Goal: Task Accomplishment & Management: Complete application form

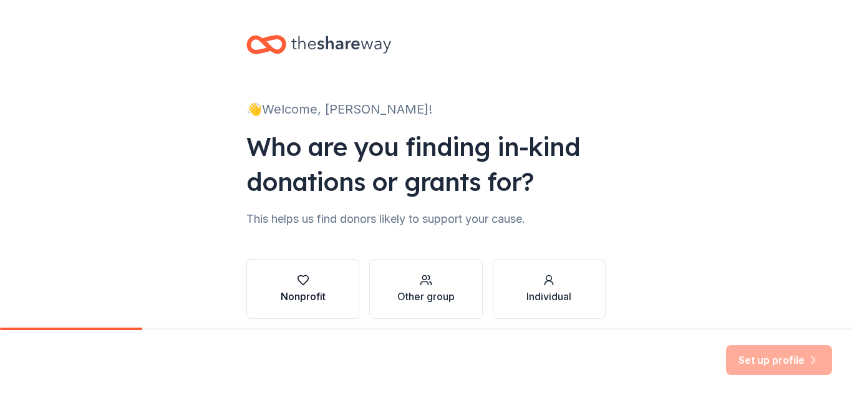
click at [297, 297] on div "Nonprofit" at bounding box center [303, 296] width 45 height 15
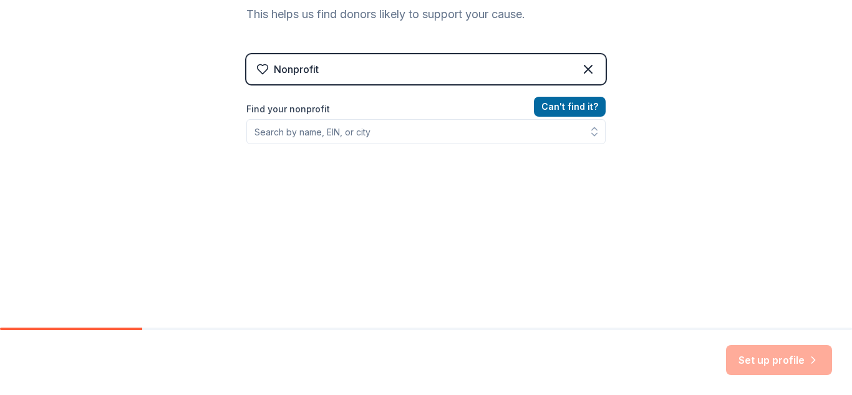
scroll to position [206, 0]
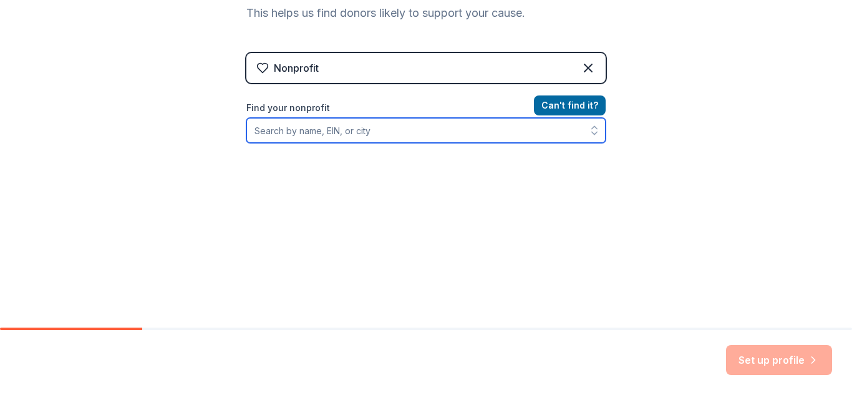
click at [451, 135] on input "Find your nonprofit" at bounding box center [425, 130] width 359 height 25
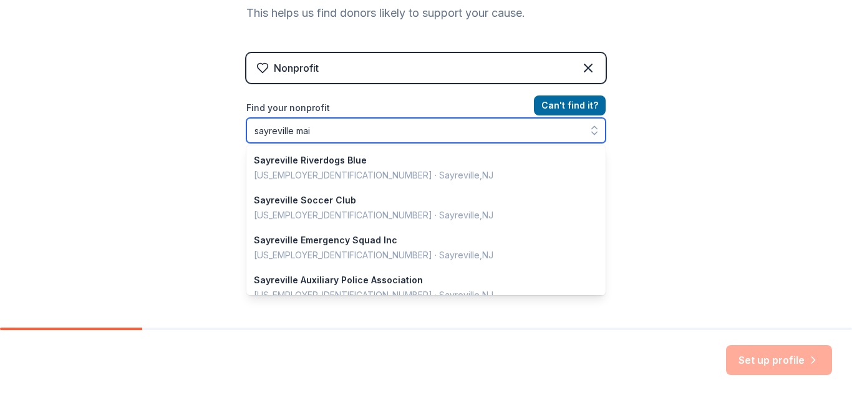
type input "sayreville main"
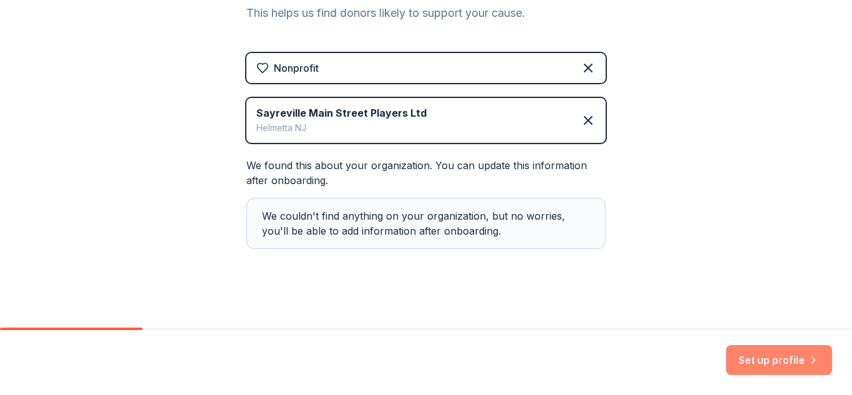
click at [784, 367] on button "Set up profile" at bounding box center [779, 360] width 106 height 30
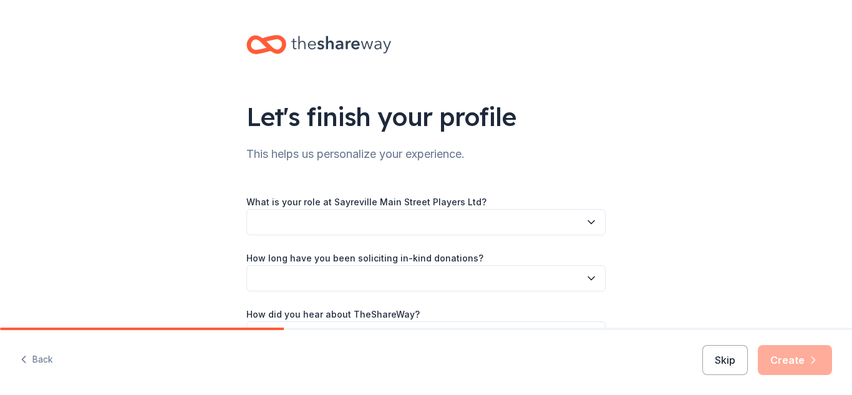
click at [527, 226] on button "button" at bounding box center [425, 222] width 359 height 26
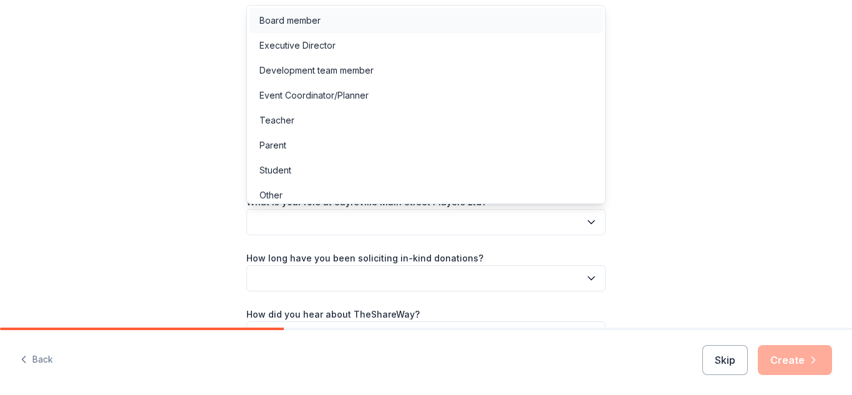
click at [348, 17] on div "Board member" at bounding box center [426, 20] width 353 height 25
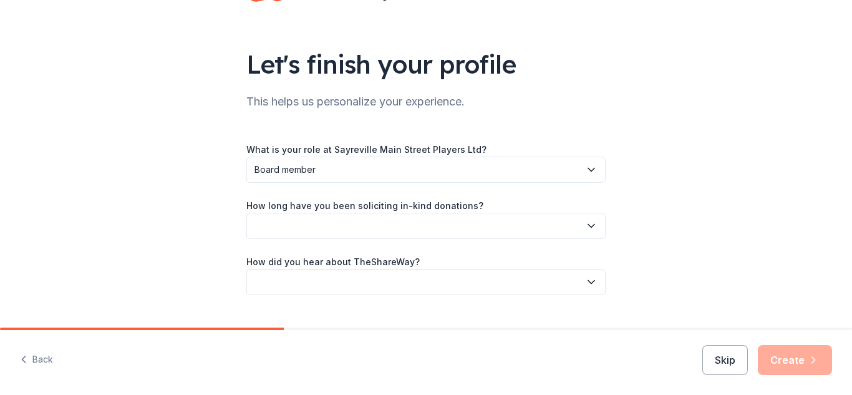
scroll to position [53, 0]
click at [505, 227] on button "button" at bounding box center [425, 225] width 359 height 26
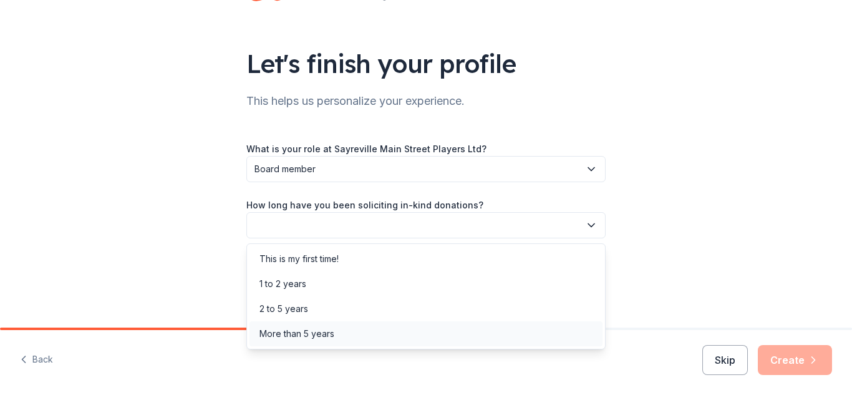
click at [326, 336] on div "More than 5 years" at bounding box center [296, 333] width 75 height 15
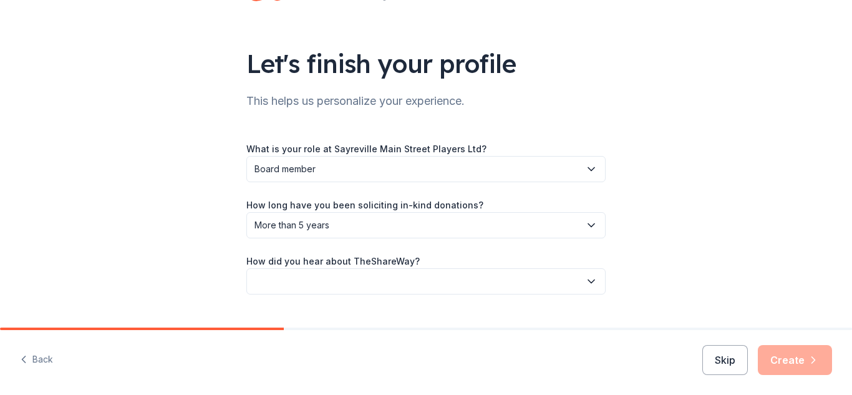
scroll to position [80, 0]
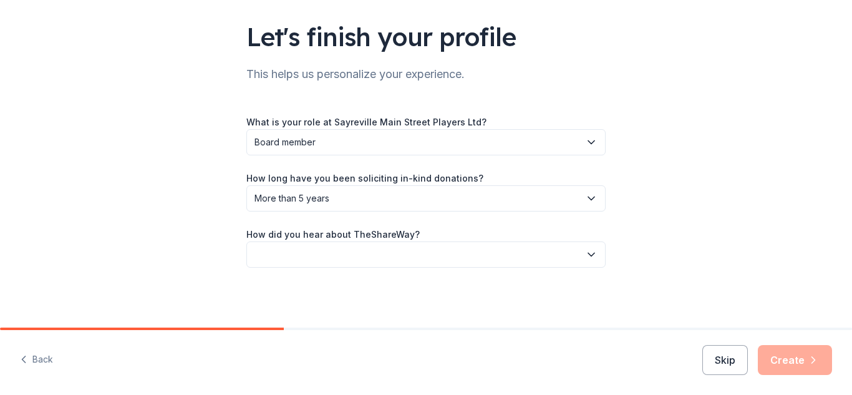
click at [477, 251] on button "button" at bounding box center [425, 254] width 359 height 26
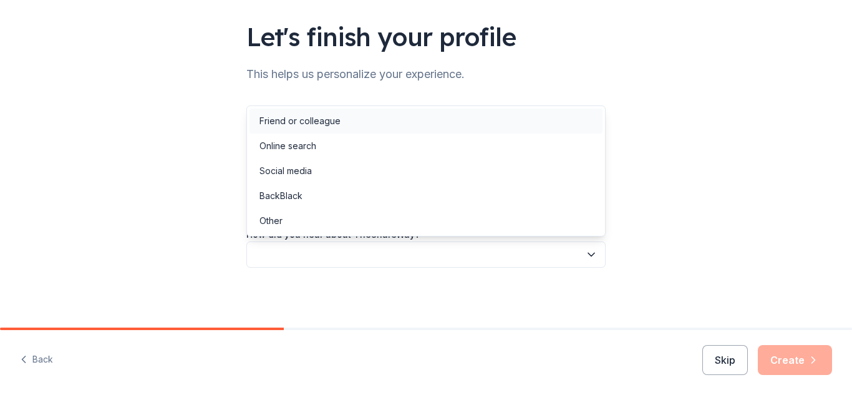
click at [344, 124] on div "Friend or colleague" at bounding box center [426, 121] width 353 height 25
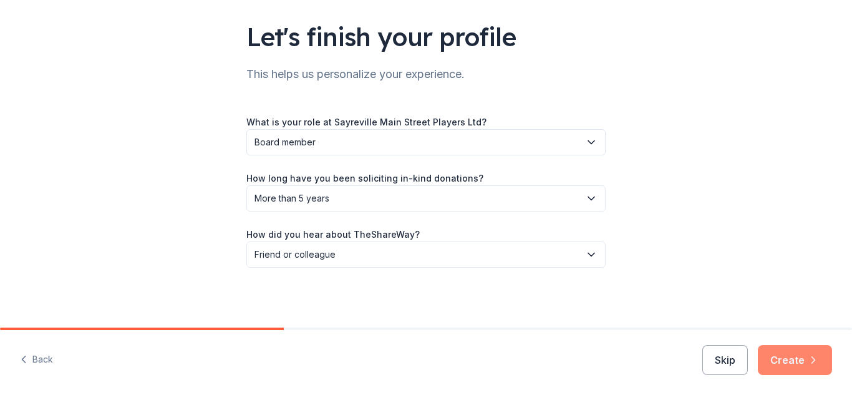
click at [804, 360] on button "Create" at bounding box center [795, 360] width 74 height 30
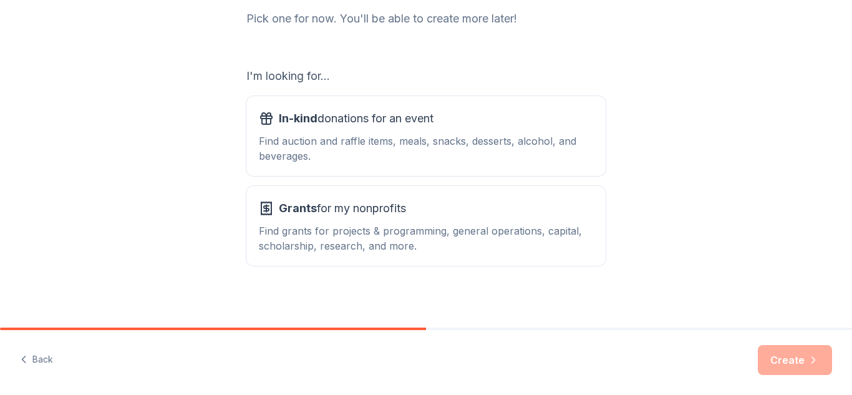
scroll to position [171, 0]
click at [461, 135] on div "Find auction and raffle items, meals, snacks, desserts, alcohol, and beverages." at bounding box center [426, 148] width 334 height 30
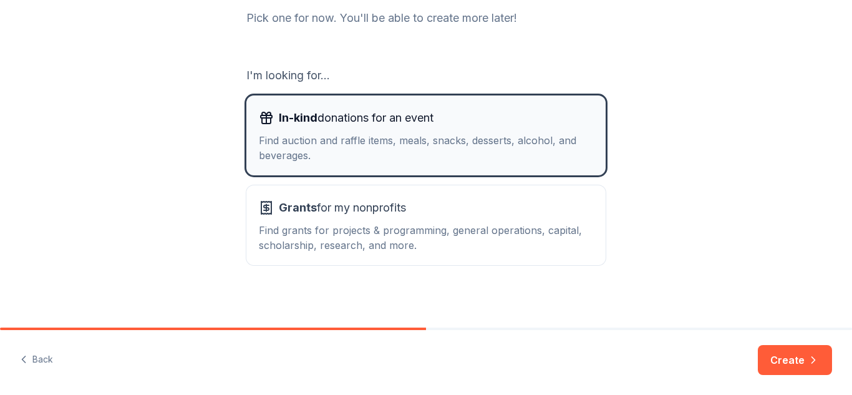
click at [497, 138] on div "Find auction and raffle items, meals, snacks, desserts, alcohol, and beverages." at bounding box center [426, 148] width 334 height 30
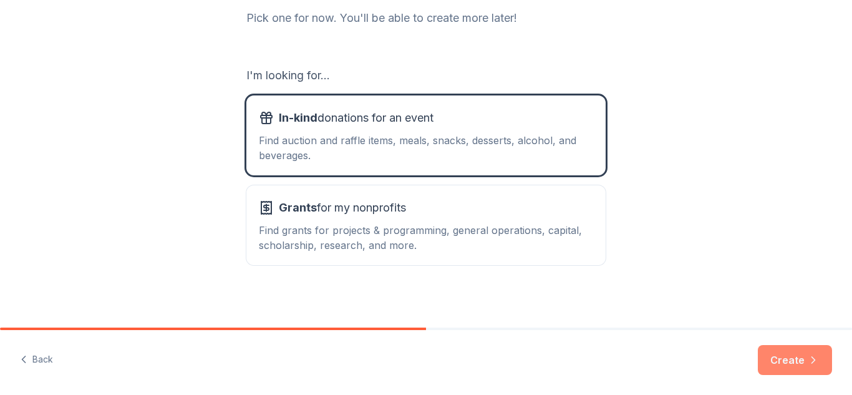
click at [796, 368] on button "Create" at bounding box center [795, 360] width 74 height 30
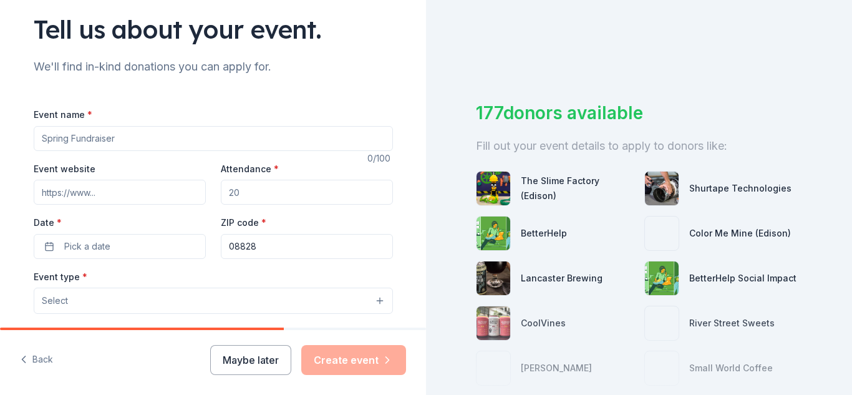
scroll to position [89, 0]
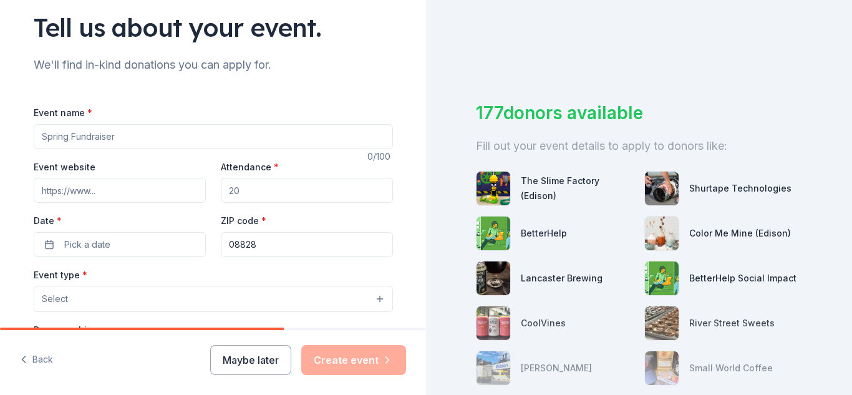
click at [175, 138] on input "Event name *" at bounding box center [213, 136] width 359 height 25
type input "Tricky Tray 2025"
click at [125, 187] on input "Event website" at bounding box center [120, 190] width 172 height 25
type input "www.mstcob.org"
click at [298, 185] on input "Attendance *" at bounding box center [307, 190] width 172 height 25
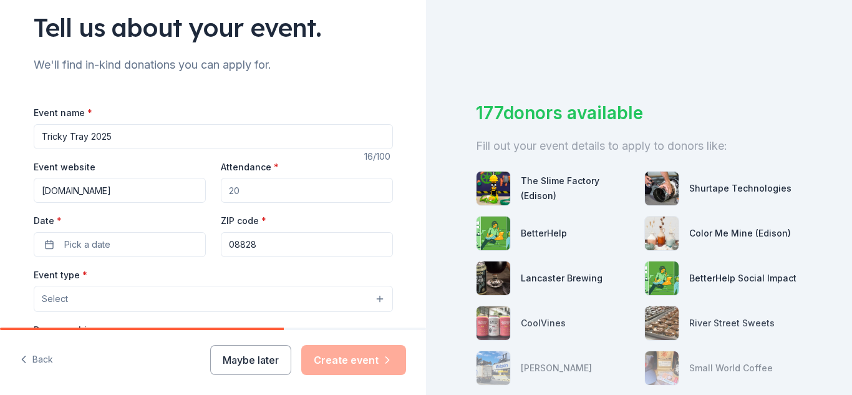
type input "200"
click at [142, 243] on button "Pick a date" at bounding box center [120, 244] width 172 height 25
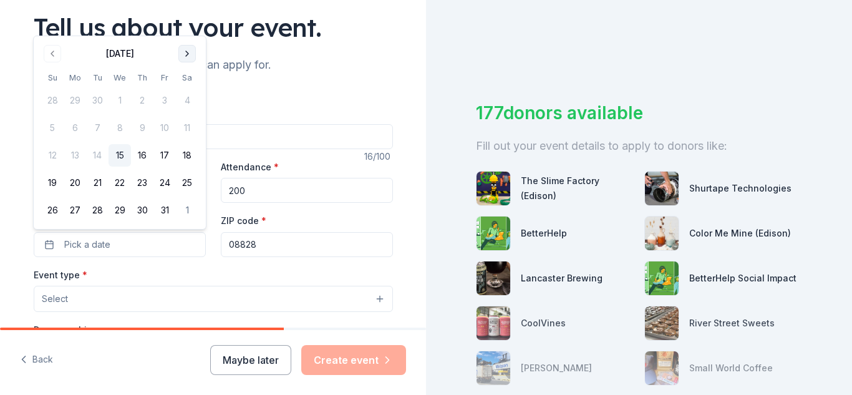
click at [194, 52] on button "Go to next month" at bounding box center [186, 53] width 17 height 17
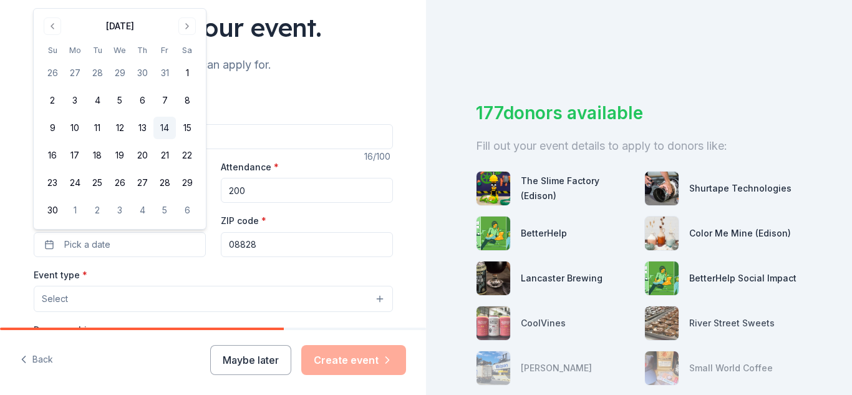
click at [165, 128] on button "14" at bounding box center [164, 128] width 22 height 22
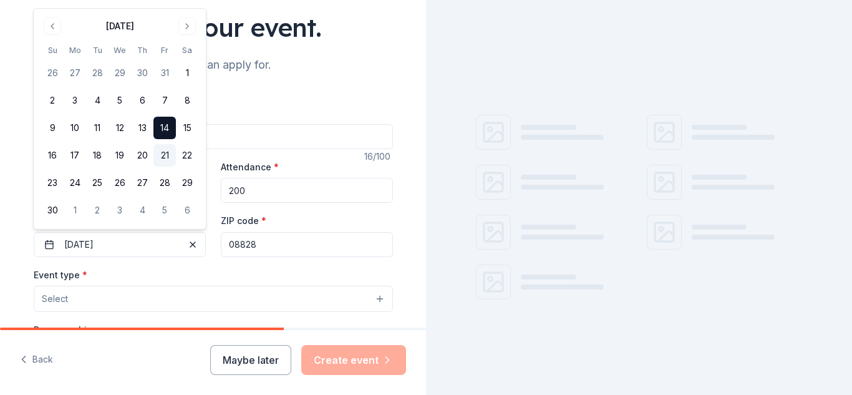
click at [165, 158] on button "21" at bounding box center [164, 155] width 22 height 22
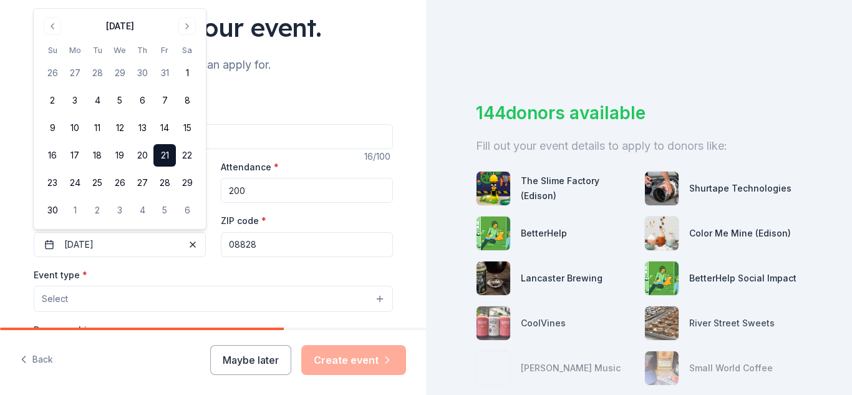
click at [19, 213] on div "Tell us about your event. We'll find in-kind donations you can apply for. Event…" at bounding box center [213, 326] width 399 height 830
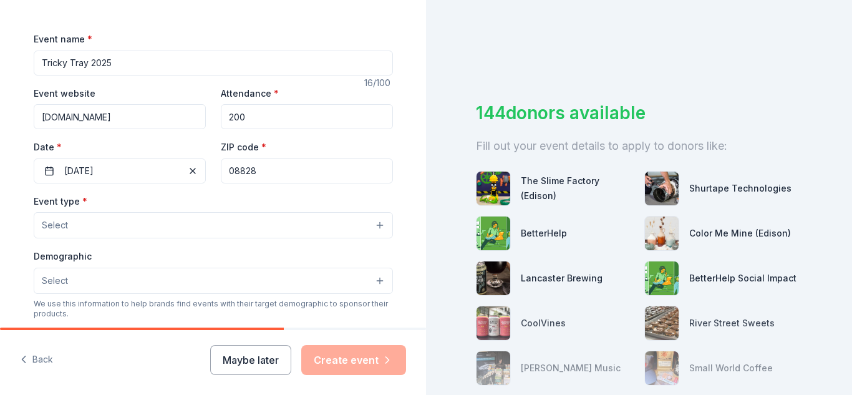
scroll to position [160, 0]
click at [241, 230] on button "Select" at bounding box center [213, 228] width 359 height 26
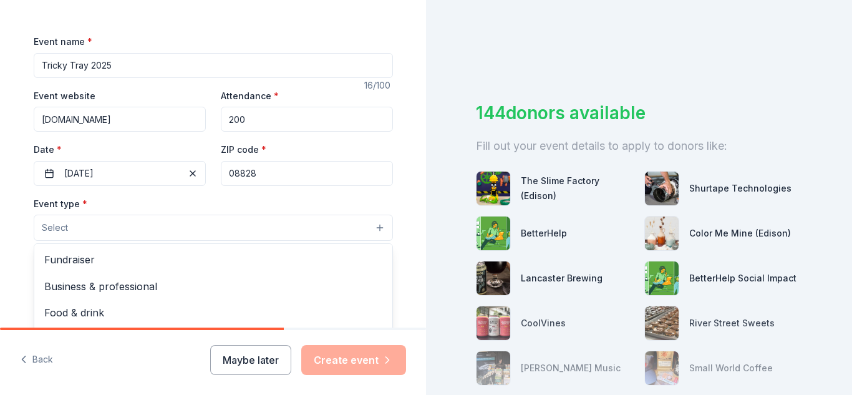
click at [146, 270] on div "Fundraiser" at bounding box center [213, 259] width 358 height 26
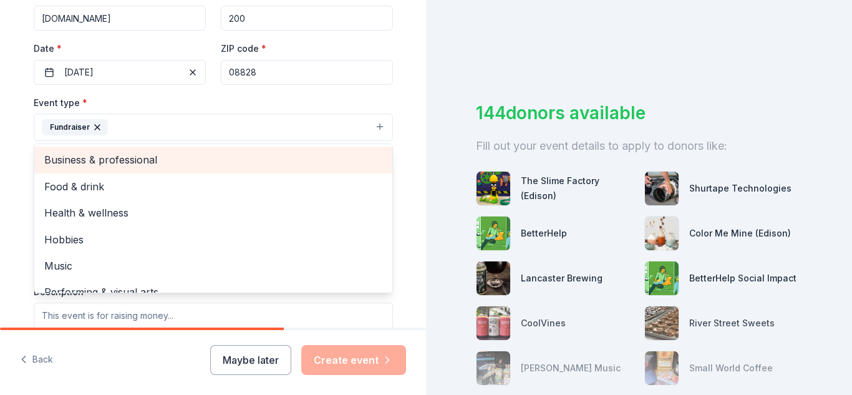
scroll to position [263, 0]
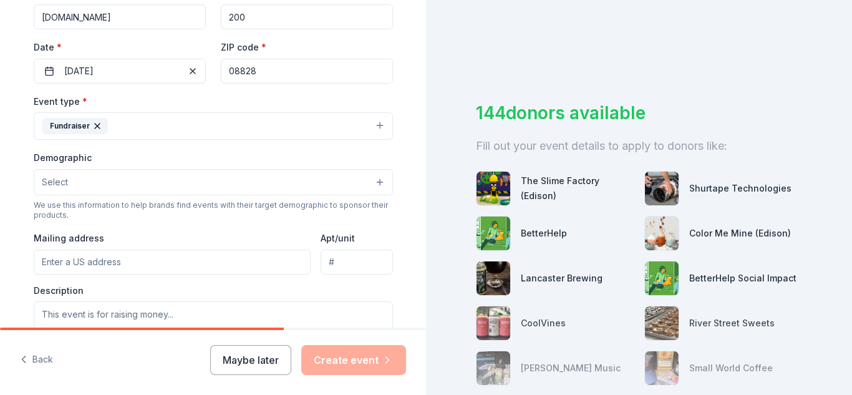
click at [128, 258] on input "Mailing address" at bounding box center [173, 262] width 278 height 25
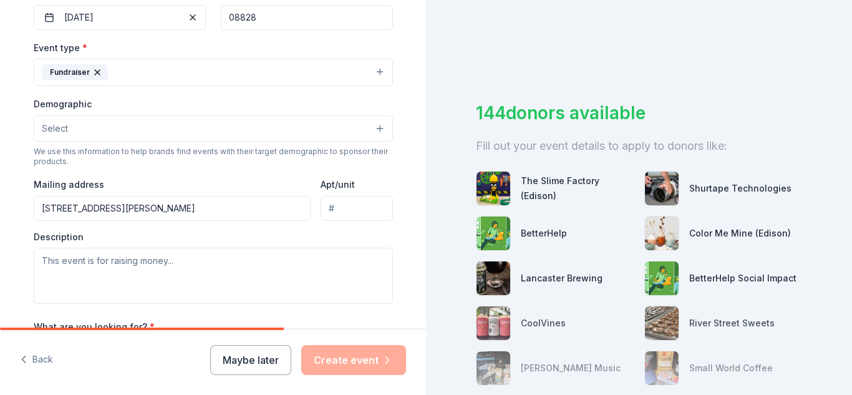
scroll to position [358, 0]
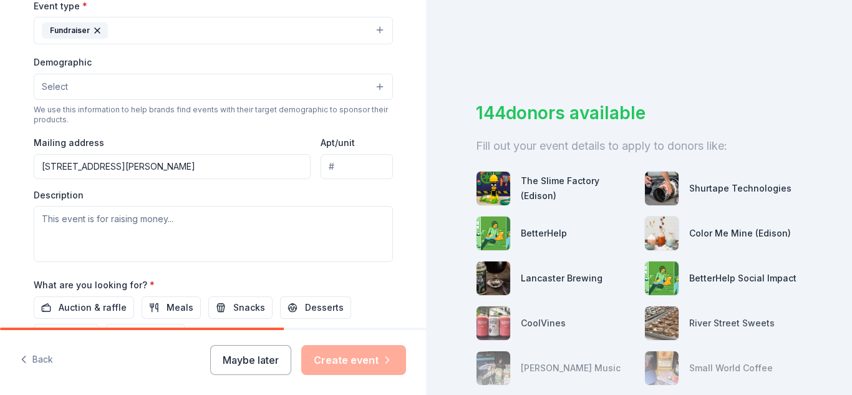
type input "24 Gillen Drive, South Amboy, NJ, 08879"
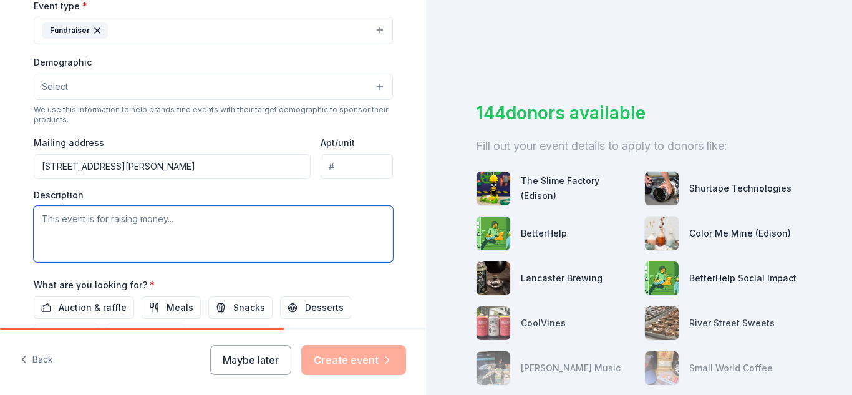
click at [193, 223] on textarea at bounding box center [213, 234] width 359 height 56
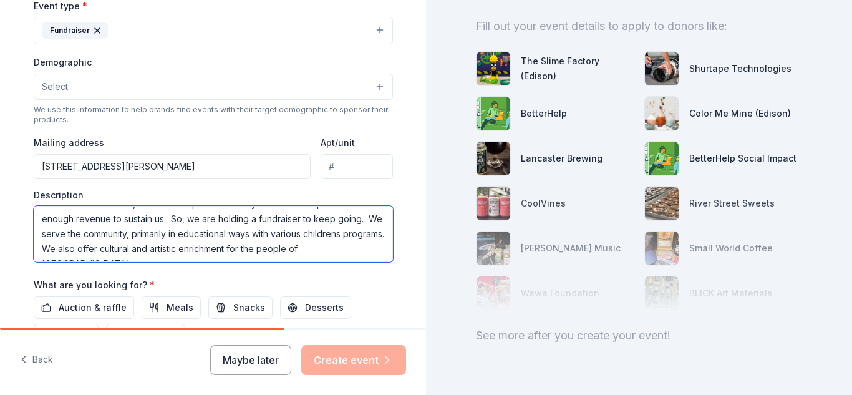
scroll to position [14, 0]
type textarea "We are a local theatre, we are a nonprofit and many shows do not produce enough…"
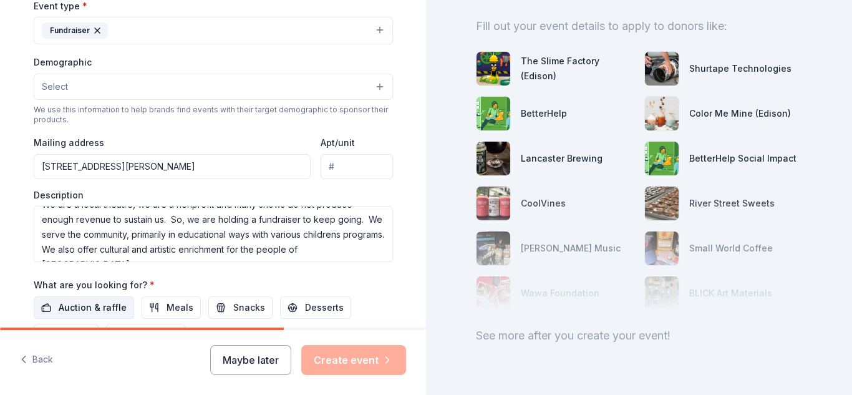
click at [99, 309] on span "Auction & raffle" at bounding box center [93, 307] width 68 height 15
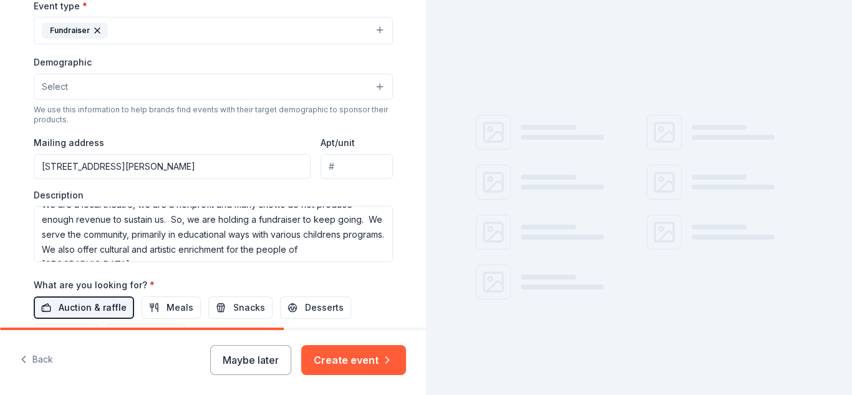
scroll to position [0, 0]
click at [349, 368] on button "Create event" at bounding box center [353, 360] width 105 height 30
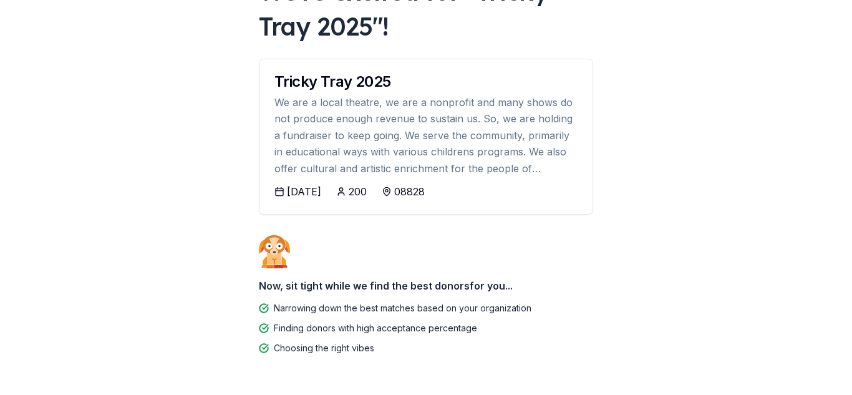
scroll to position [148, 0]
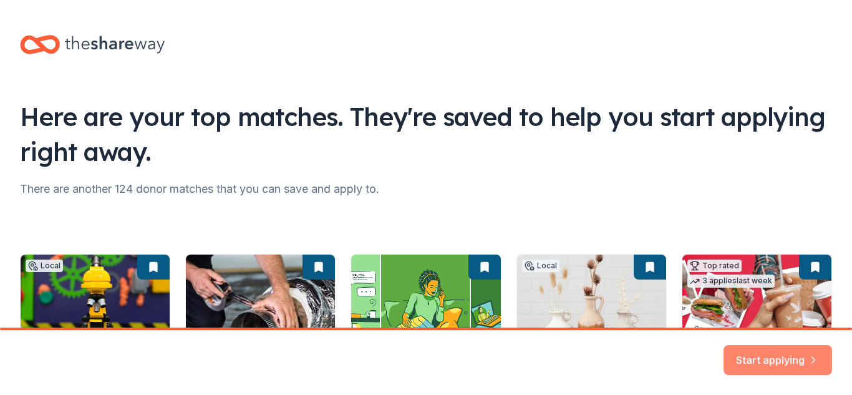
click at [795, 346] on button "Start applying" at bounding box center [778, 353] width 109 height 30
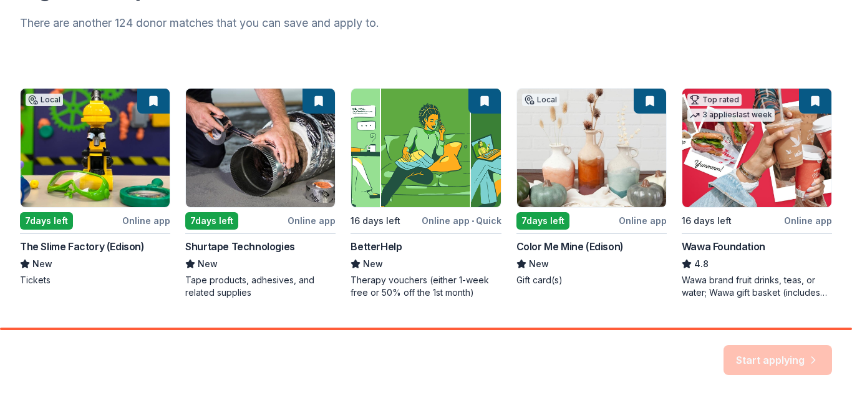
scroll to position [197, 0]
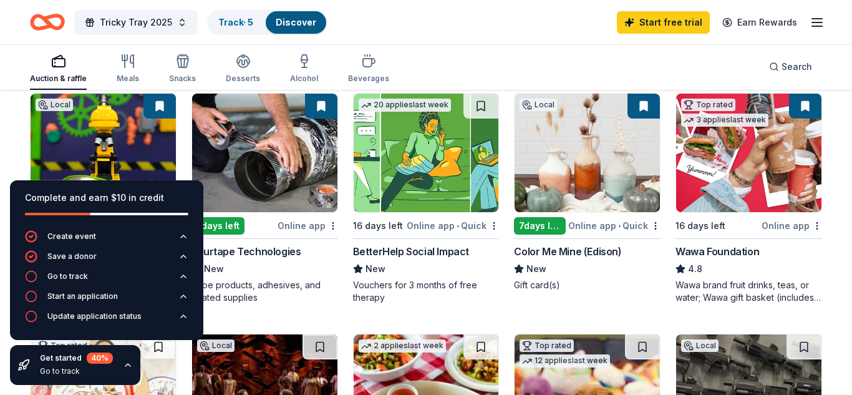
scroll to position [138, 0]
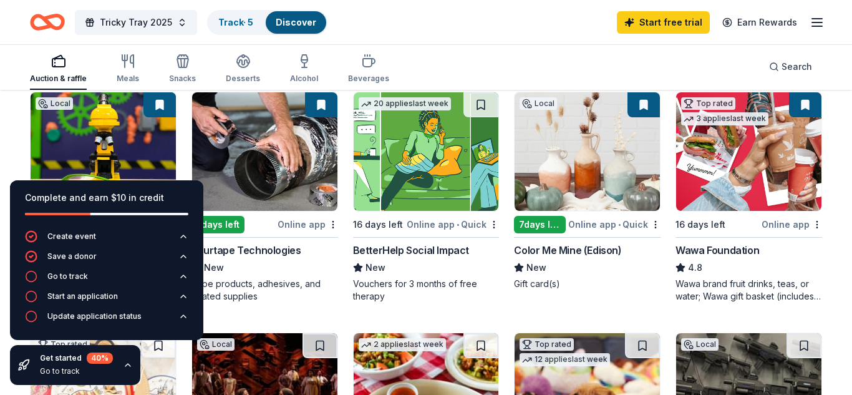
click at [570, 255] on div "Color Me Mine (Edison)" at bounding box center [567, 250] width 107 height 15
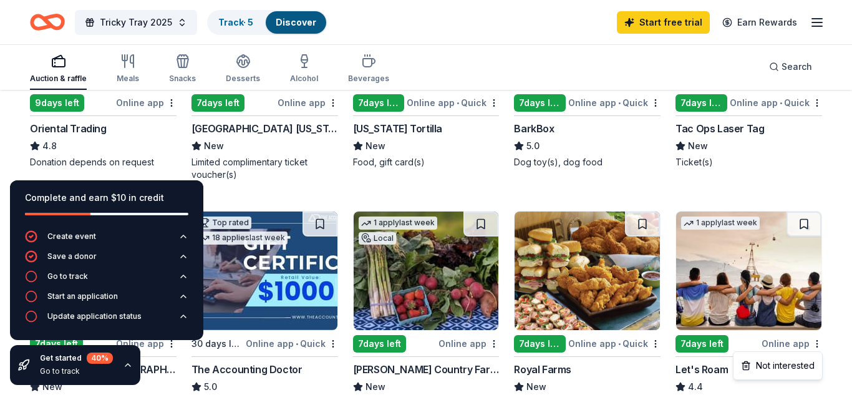
scroll to position [531, 0]
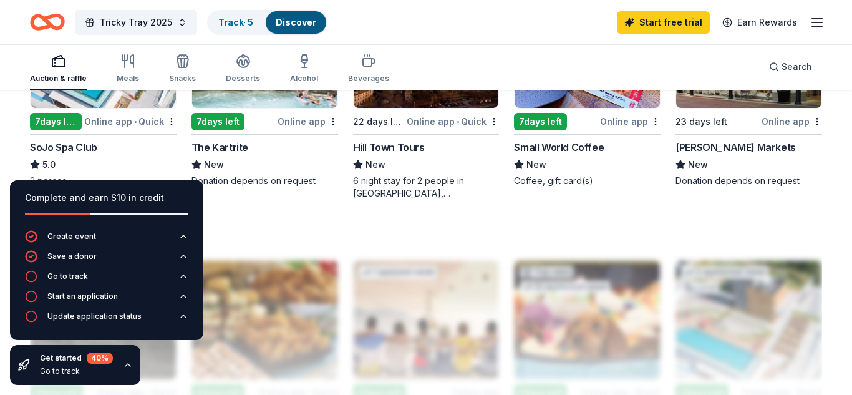
scroll to position [971, 0]
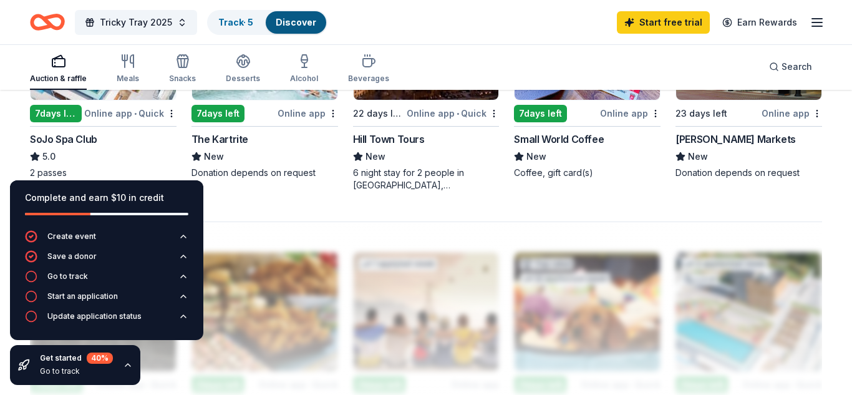
click at [84, 142] on div "SoJo Spa Club" at bounding box center [63, 139] width 67 height 15
click at [235, 144] on div "The Kartrite" at bounding box center [219, 139] width 57 height 15
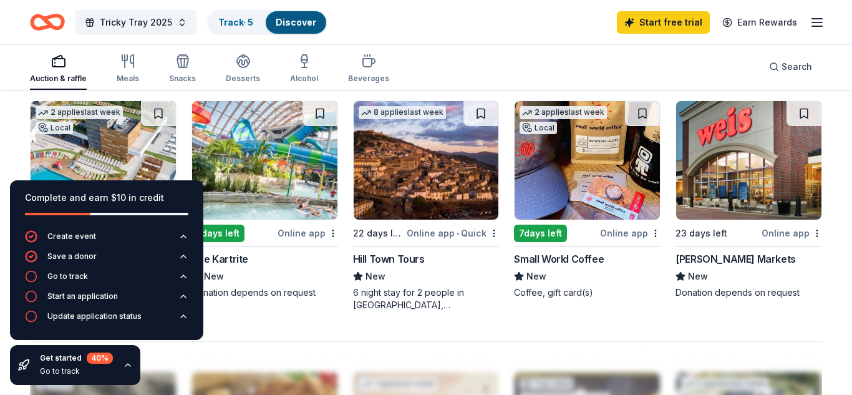
scroll to position [853, 0]
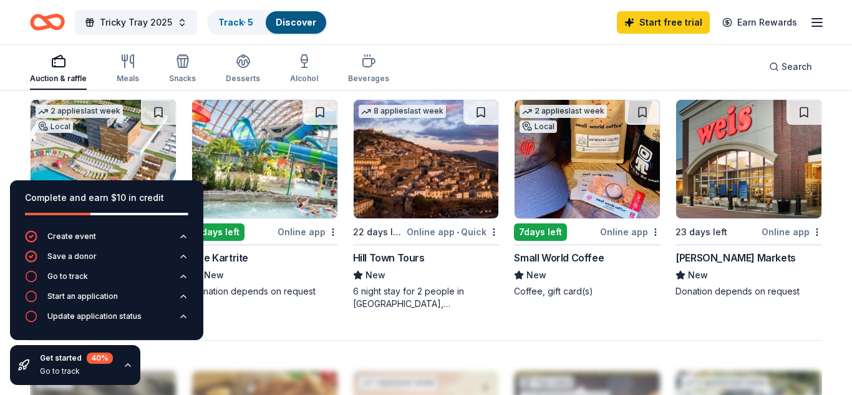
click at [725, 259] on div "Weis Markets" at bounding box center [736, 257] width 120 height 15
click at [580, 263] on div "Small World Coffee" at bounding box center [559, 257] width 90 height 15
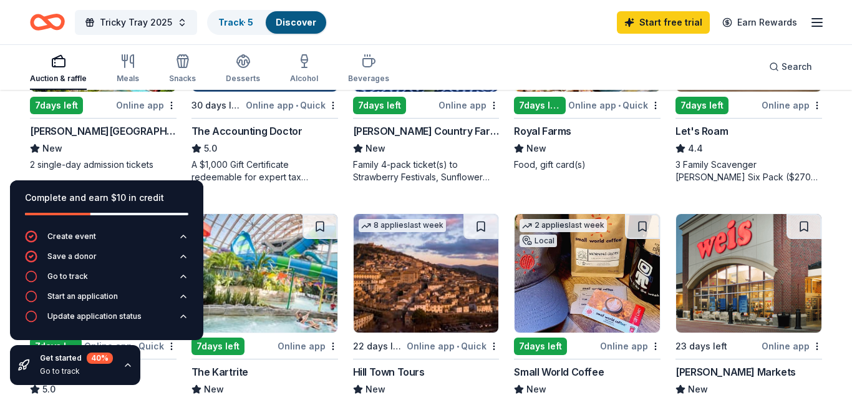
scroll to position [739, 0]
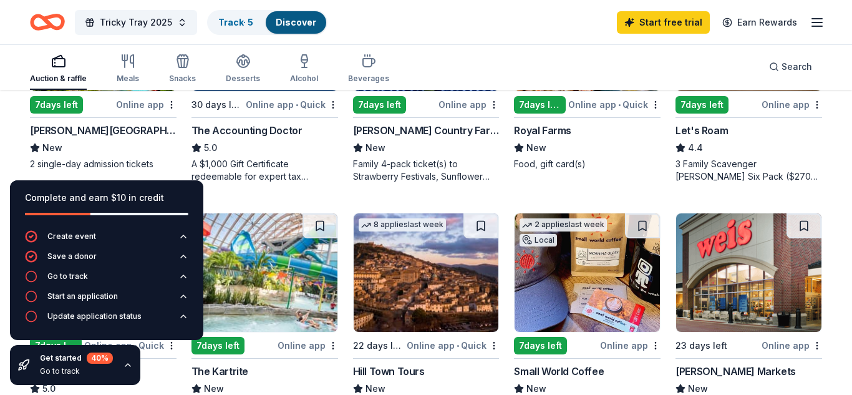
click at [121, 133] on div "[PERSON_NAME][GEOGRAPHIC_DATA]" at bounding box center [103, 130] width 147 height 15
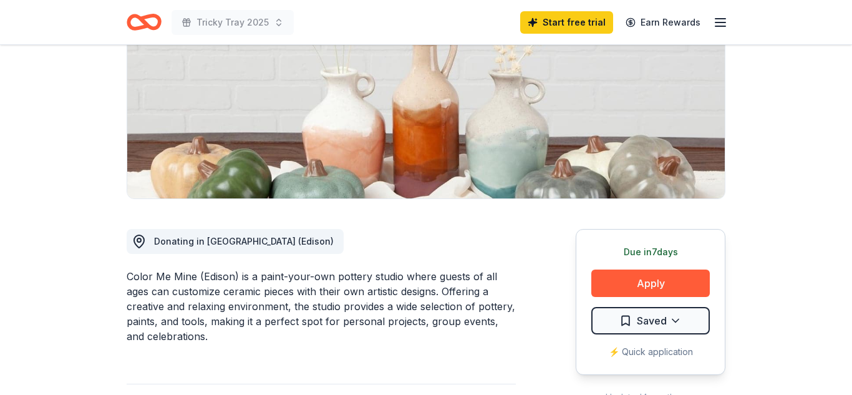
scroll to position [191, 0]
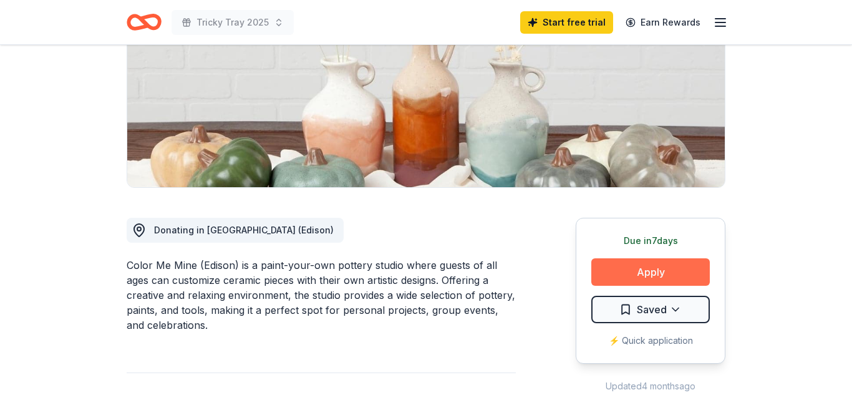
click at [673, 269] on button "Apply" at bounding box center [650, 271] width 119 height 27
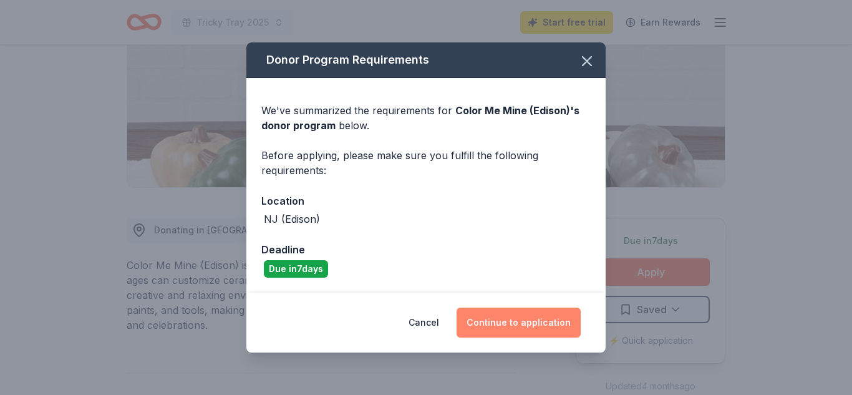
click at [550, 318] on button "Continue to application" at bounding box center [519, 323] width 124 height 30
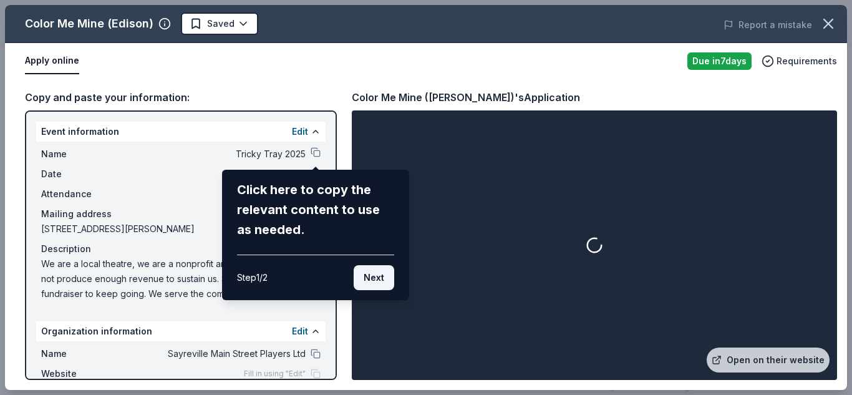
click at [371, 281] on button "Next" at bounding box center [374, 277] width 41 height 25
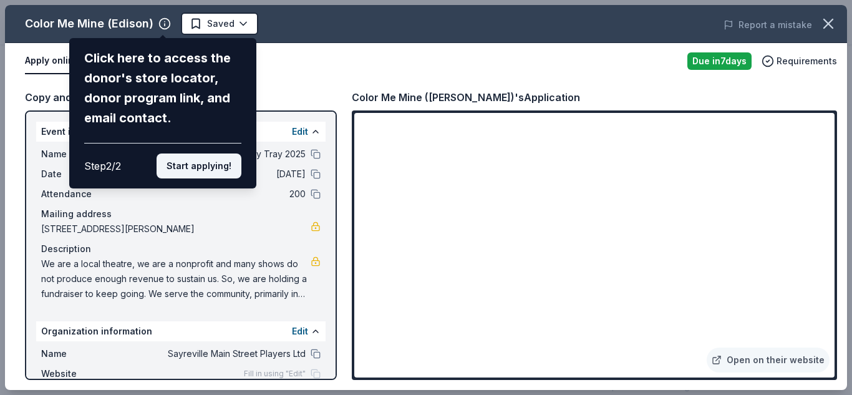
click at [211, 167] on button "Start applying!" at bounding box center [199, 165] width 85 height 25
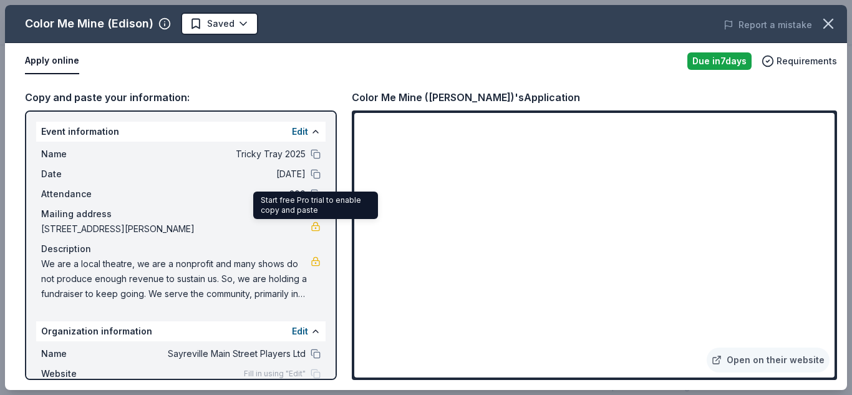
scroll to position [57, 0]
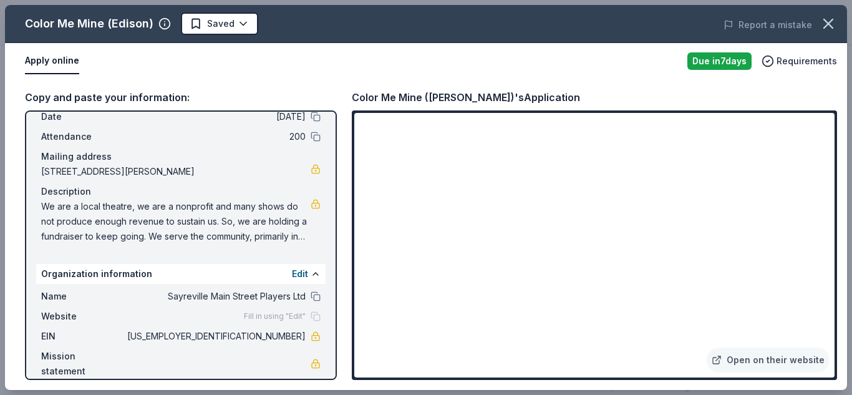
click at [662, 90] on div "Color Me Mine (Edison)'s Application" at bounding box center [594, 97] width 485 height 16
drag, startPoint x: 848, startPoint y: 136, endPoint x: 851, endPoint y: 205, distance: 69.3
click at [851, 205] on div "Color Me Mine (Edison) Saved Report a mistake Apply online Due in 7 days Requir…" at bounding box center [426, 197] width 852 height 395
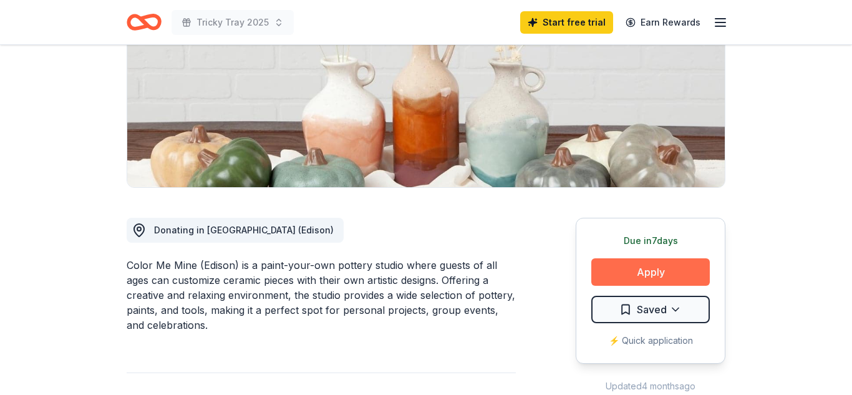
click at [626, 281] on button "Apply" at bounding box center [650, 271] width 119 height 27
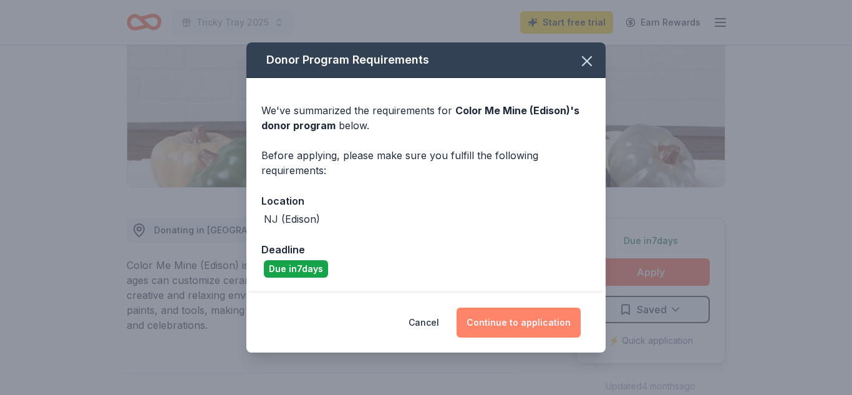
click at [523, 324] on button "Continue to application" at bounding box center [519, 323] width 124 height 30
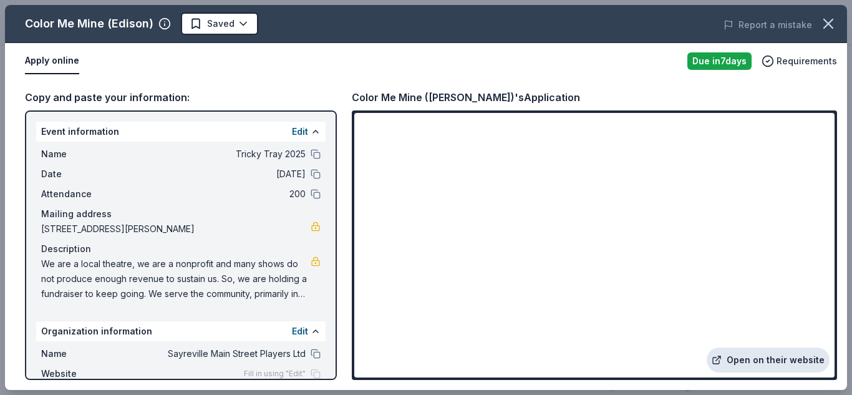
click at [744, 362] on link "Open on their website" at bounding box center [768, 359] width 123 height 25
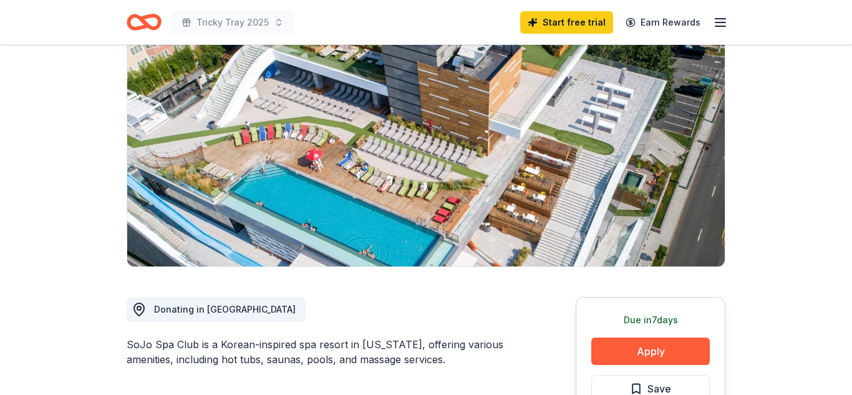
scroll to position [145, 0]
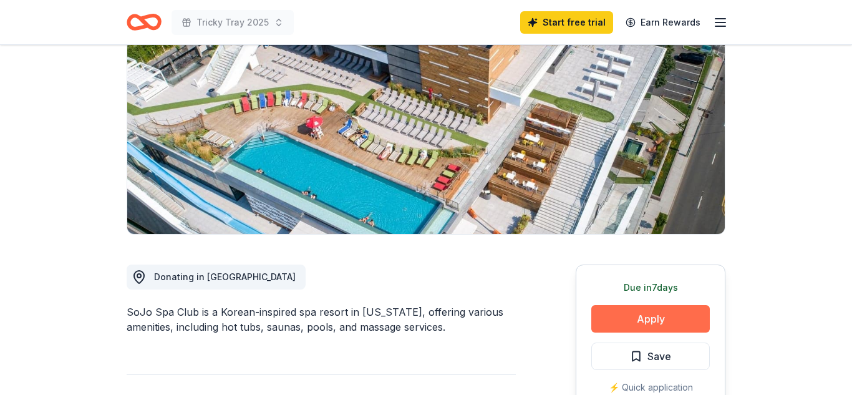
click at [676, 321] on button "Apply" at bounding box center [650, 318] width 119 height 27
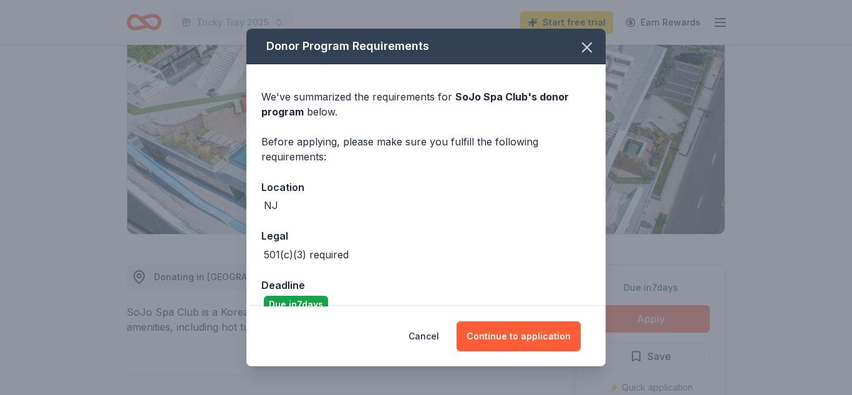
scroll to position [22, 0]
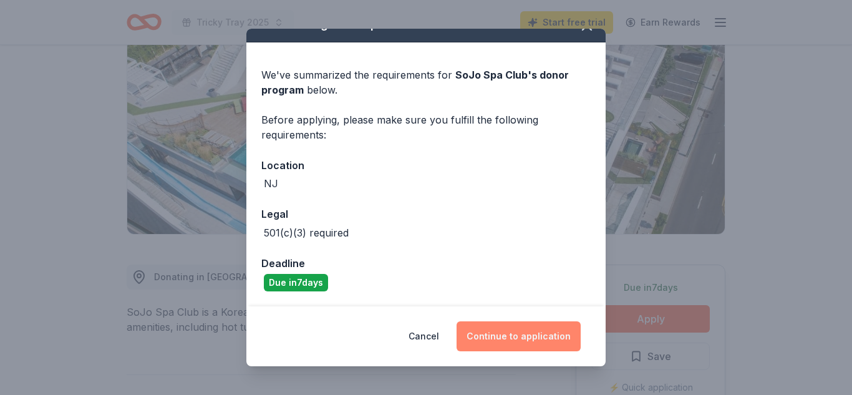
click at [533, 339] on button "Continue to application" at bounding box center [519, 336] width 124 height 30
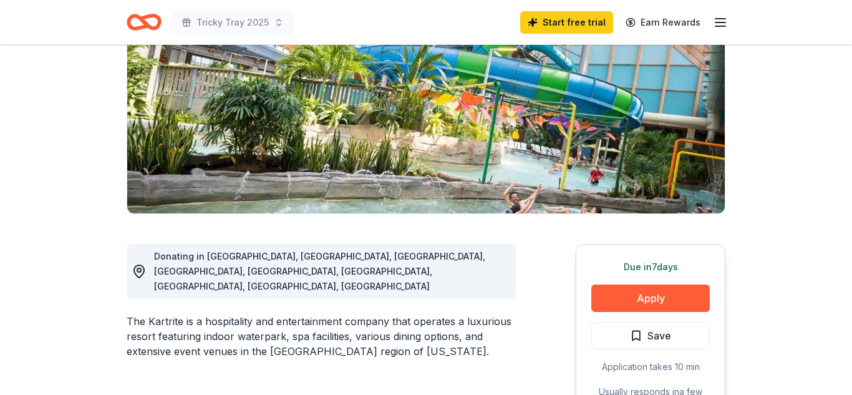
scroll to position [176, 0]
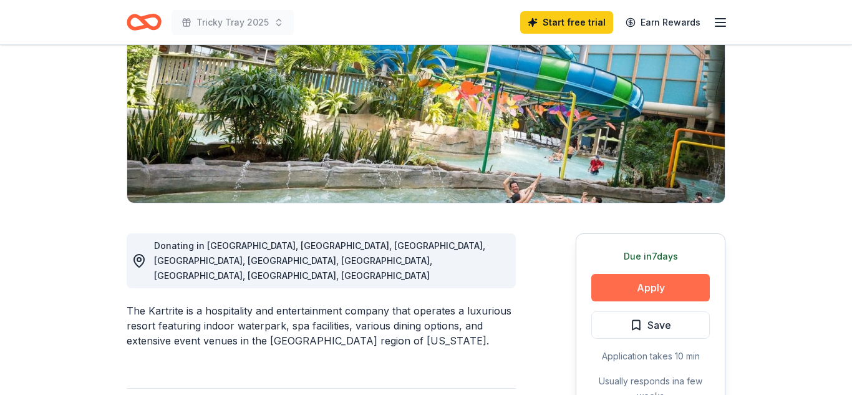
click at [676, 285] on button "Apply" at bounding box center [650, 287] width 119 height 27
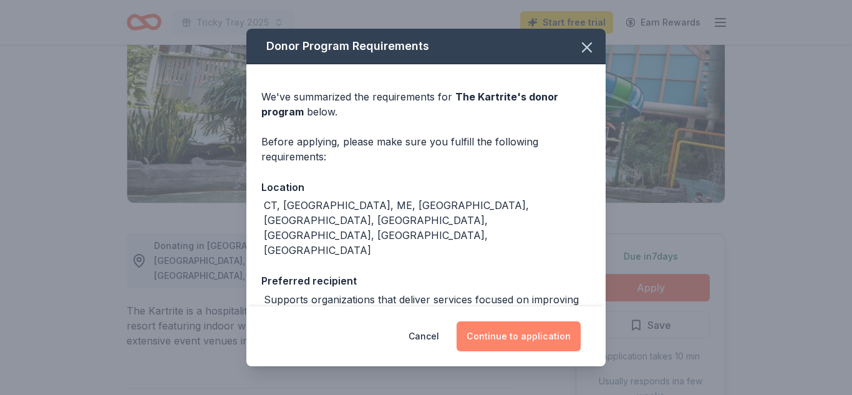
click at [543, 341] on button "Continue to application" at bounding box center [519, 336] width 124 height 30
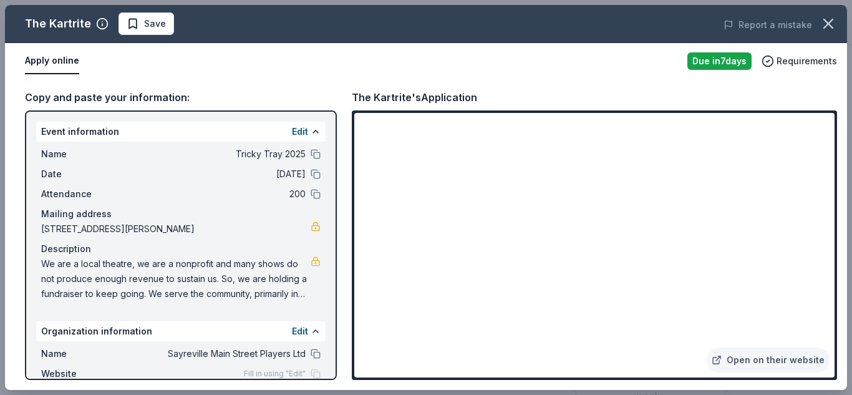
click at [842, 167] on div "Copy and paste your information: Event information Edit Name Tricky Tray 2025 D…" at bounding box center [426, 234] width 842 height 311
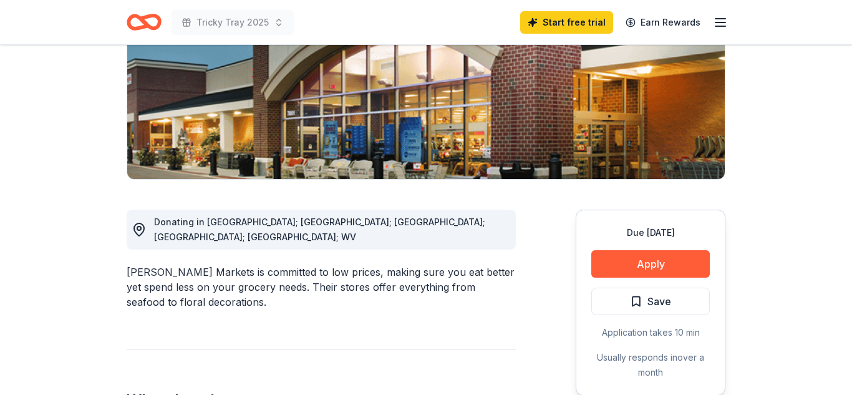
scroll to position [204, 0]
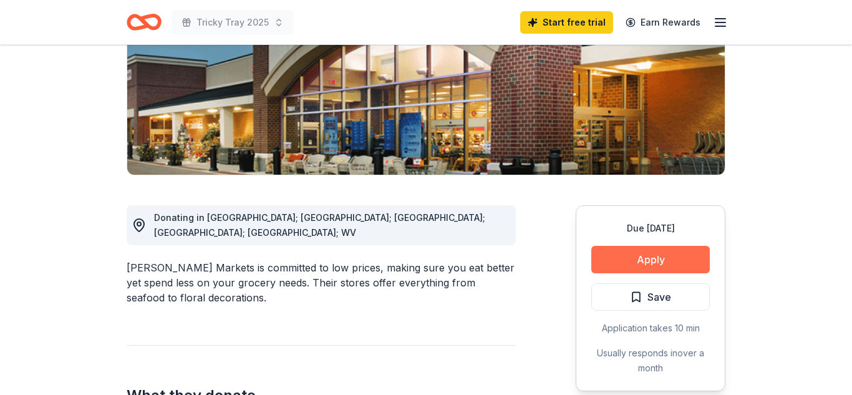
click at [678, 255] on button "Apply" at bounding box center [650, 259] width 119 height 27
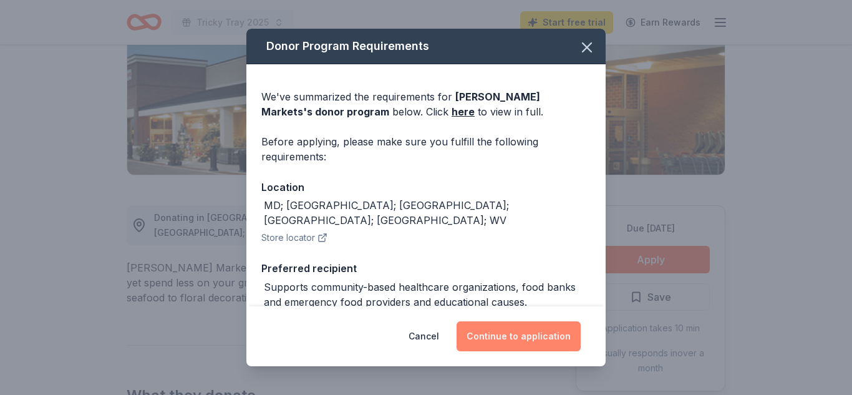
click at [551, 339] on button "Continue to application" at bounding box center [519, 336] width 124 height 30
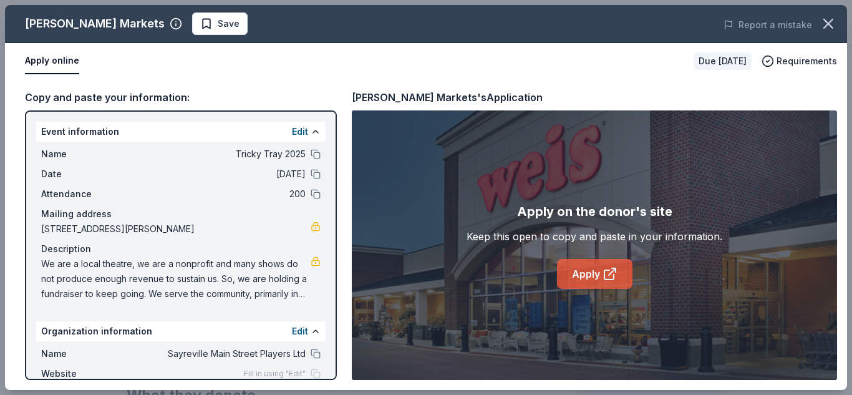
click at [604, 277] on icon at bounding box center [608, 274] width 9 height 9
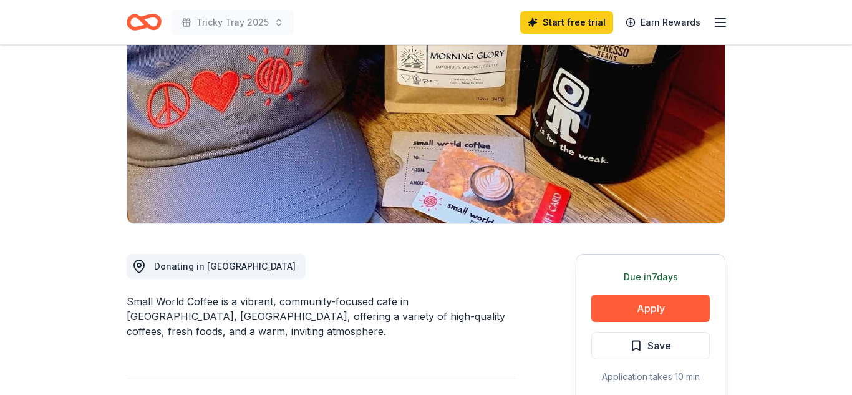
scroll to position [156, 0]
click at [677, 313] on button "Apply" at bounding box center [650, 307] width 119 height 27
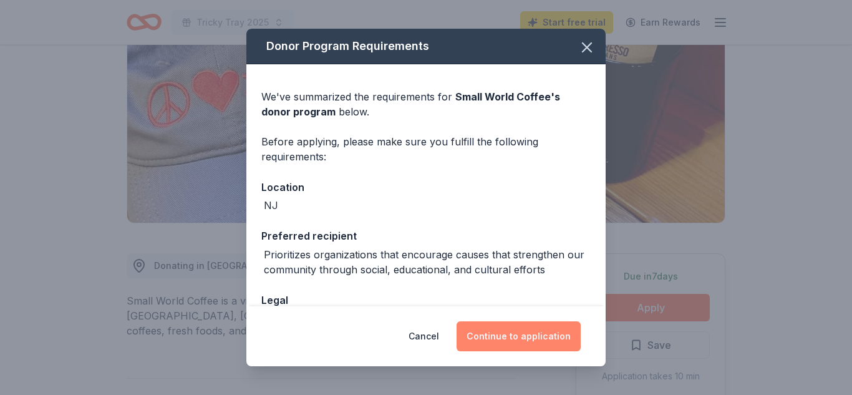
click at [549, 340] on button "Continue to application" at bounding box center [519, 336] width 124 height 30
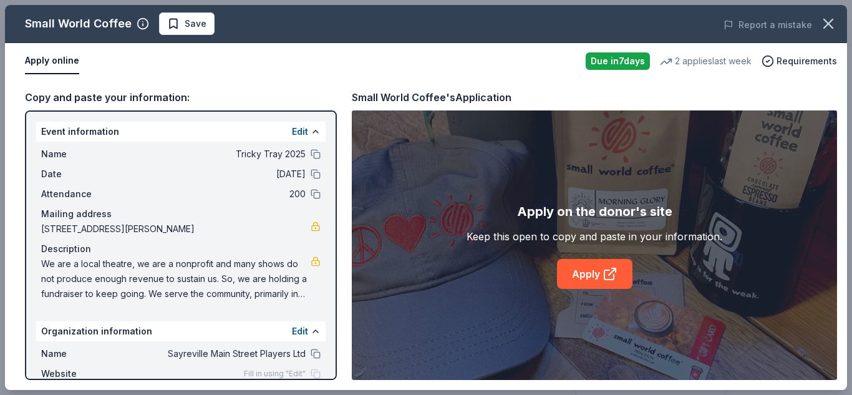
click at [839, 175] on div "Copy and paste your information: Event information Edit Name Tricky Tray 2025 D…" at bounding box center [426, 234] width 842 height 311
drag, startPoint x: 839, startPoint y: 175, endPoint x: 841, endPoint y: 218, distance: 42.5
click at [841, 218] on div "Copy and paste your information: Event information Edit Name Tricky Tray 2025 D…" at bounding box center [426, 234] width 842 height 311
click at [591, 279] on link "Apply" at bounding box center [594, 274] width 75 height 30
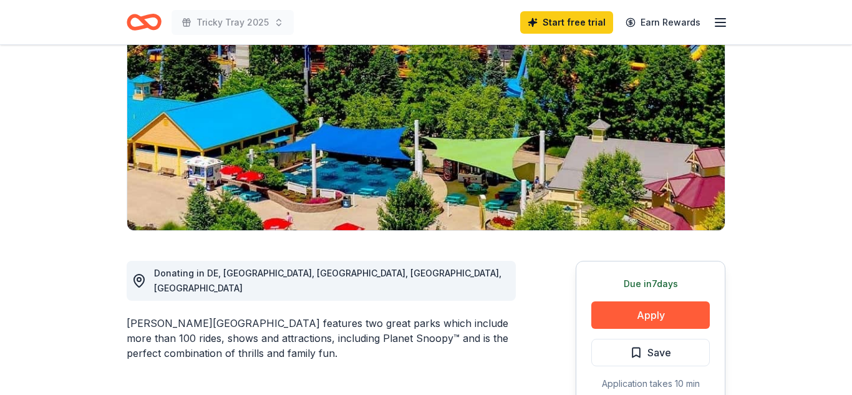
scroll to position [152, 0]
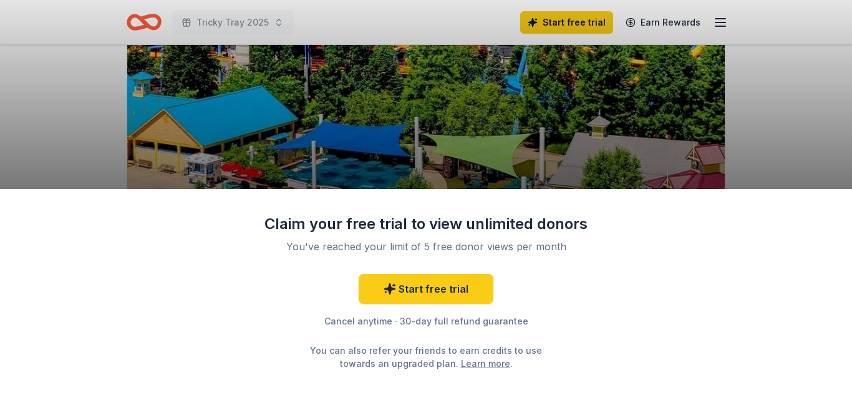
click at [679, 311] on div "Claim your free trial to view unlimited donors You've reached your limit of 5 f…" at bounding box center [426, 292] width 852 height 206
